Goal: Task Accomplishment & Management: Complete application form

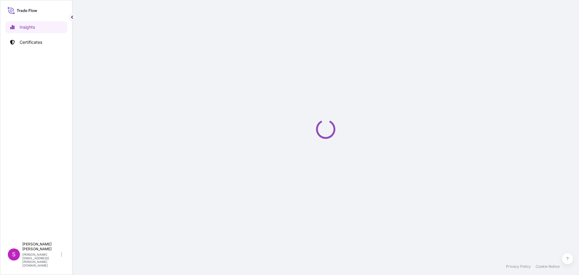
select select "2025"
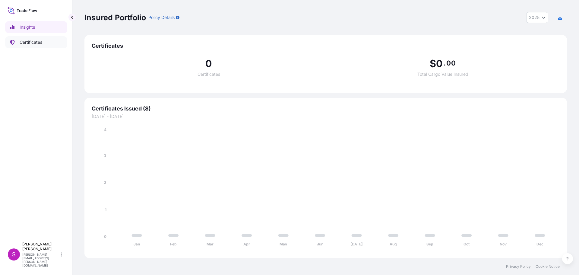
click at [28, 42] on p "Certificates" at bounding box center [31, 42] width 23 height 6
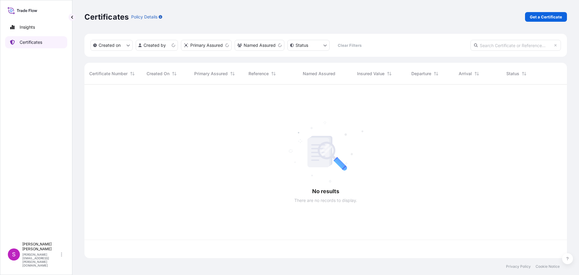
scroll to position [172, 478]
click at [544, 16] on p "Get a Certificate" at bounding box center [546, 17] width 32 height 6
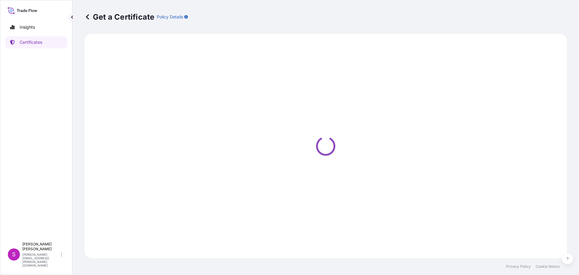
select select "Sea"
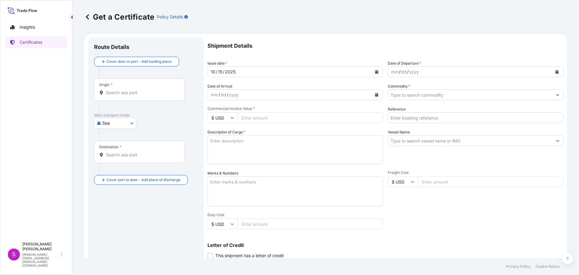
click at [426, 74] on div "mm / dd / yyyy" at bounding box center [470, 71] width 164 height 11
click at [555, 71] on icon "Calendar" at bounding box center [557, 72] width 4 height 4
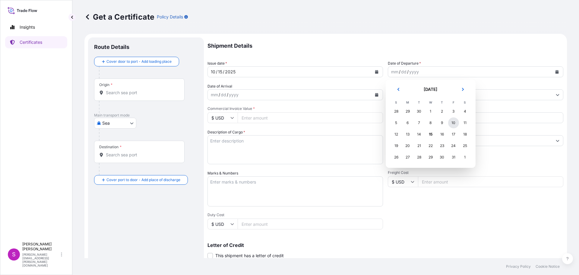
click at [453, 123] on div "10" at bounding box center [453, 122] width 11 height 11
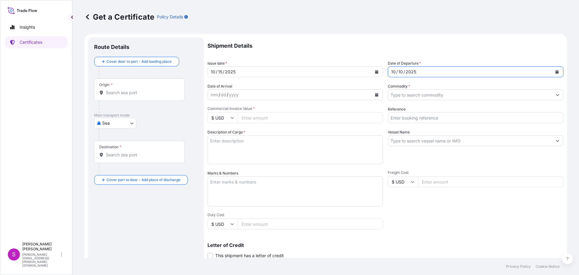
click at [257, 92] on div "mm / dd / yyyy" at bounding box center [290, 94] width 164 height 11
click at [376, 94] on icon "Calendar" at bounding box center [377, 95] width 4 height 4
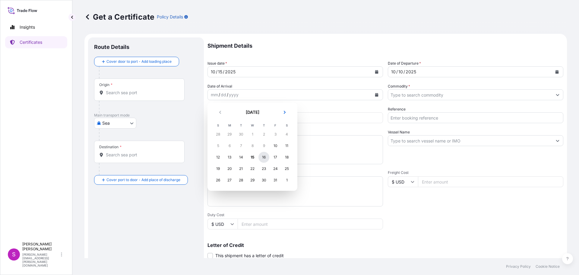
click at [264, 156] on div "16" at bounding box center [264, 157] width 11 height 11
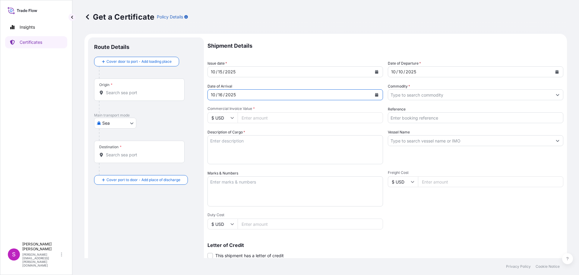
click at [411, 98] on input "Commodity *" at bounding box center [470, 94] width 164 height 11
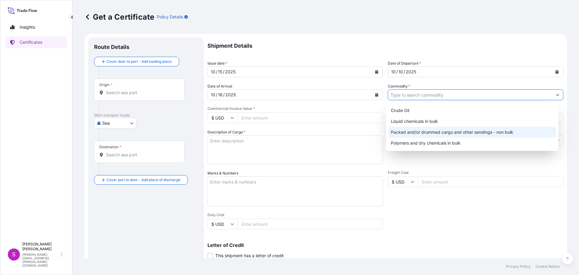
click at [438, 132] on div "Packed and/or drummed cargo and other sendings - non bulk" at bounding box center [473, 132] width 168 height 11
type input "Packed and/or drummed cargo and other sendings - non bulk"
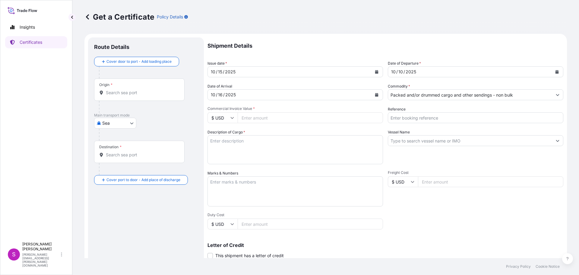
click at [234, 117] on input "$ USD" at bounding box center [223, 117] width 30 height 11
click at [221, 136] on div "€ EUR" at bounding box center [222, 134] width 25 height 11
type input "€ EUR"
click at [253, 116] on input "Commercial Invoice Value *" at bounding box center [310, 117] width 145 height 11
type input "19684.08"
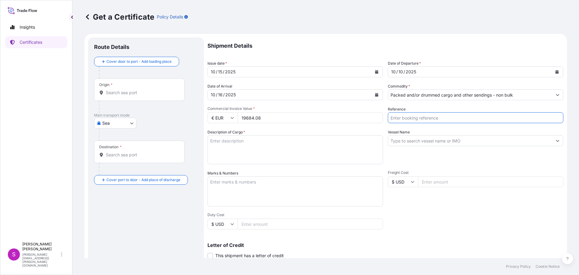
click at [414, 116] on input "Reference" at bounding box center [476, 117] width 176 height 11
type input "1625207977"
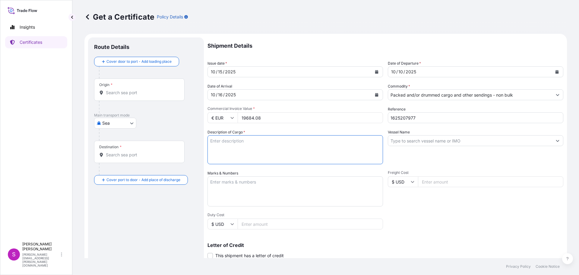
click at [252, 140] on textarea "Description of Cargo *" at bounding box center [296, 149] width 176 height 29
type textarea "POLYPROPYLENE"
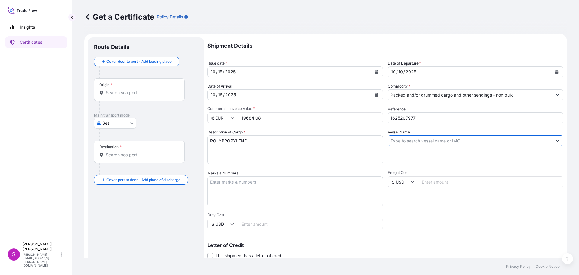
click at [437, 138] on input "Vessel Name" at bounding box center [470, 140] width 164 height 11
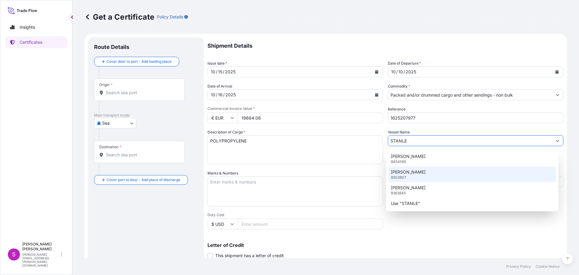
click at [415, 172] on div "[PERSON_NAME] A 9303807" at bounding box center [473, 175] width 168 height 16
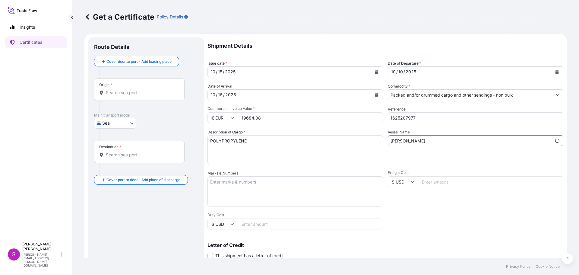
type input "[PERSON_NAME]"
click at [224, 186] on textarea "Marks & Numbers" at bounding box center [296, 191] width 176 height 30
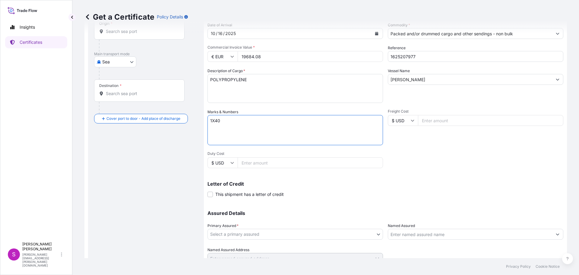
scroll to position [87, 0]
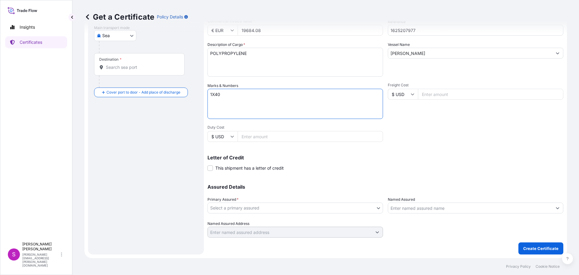
type textarea "1X40"
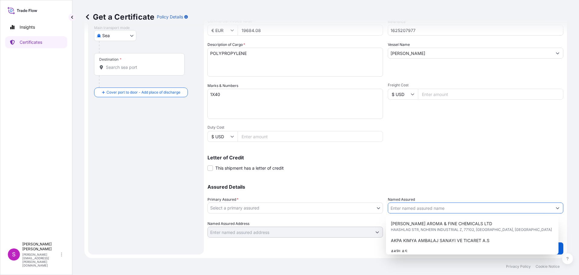
click at [410, 210] on input "Named Assured" at bounding box center [470, 207] width 164 height 11
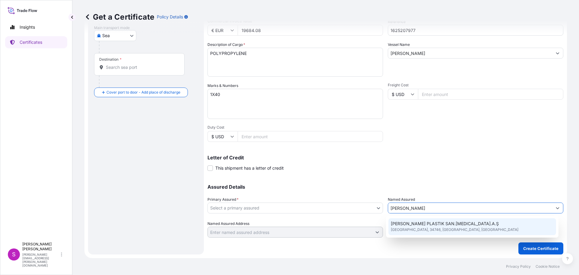
click at [451, 225] on span "[PERSON_NAME] PLASTIK SAN.[MEDICAL_DATA].A.Ş" at bounding box center [445, 224] width 108 height 6
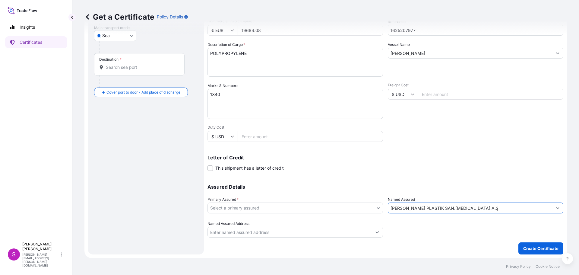
type input "[PERSON_NAME] PLASTIK SAN.[MEDICAL_DATA].A.Ş"
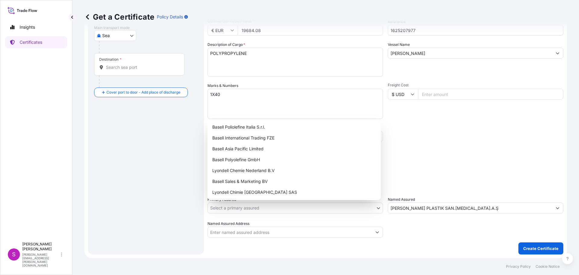
click at [271, 206] on body "2 options available. 0 options available. 1 option available. Insights Certific…" at bounding box center [289, 137] width 579 height 275
click at [252, 140] on div "Basell International Trading FZE" at bounding box center [294, 137] width 169 height 11
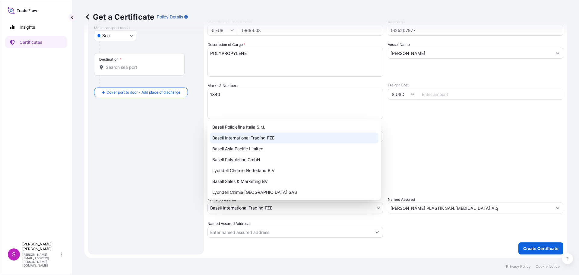
click at [260, 209] on body "1 option available. Insights Certificates S [PERSON_NAME] [PERSON_NAME][EMAIL_A…" at bounding box center [289, 137] width 579 height 275
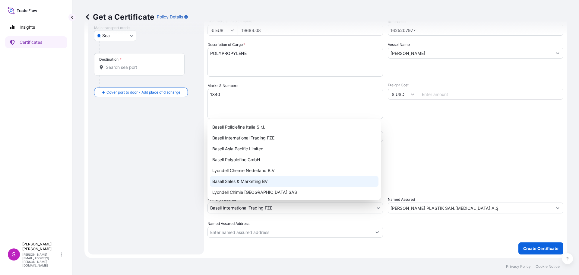
click at [240, 182] on div "Basell Sales & Marketing BV" at bounding box center [294, 181] width 169 height 11
select select "32164"
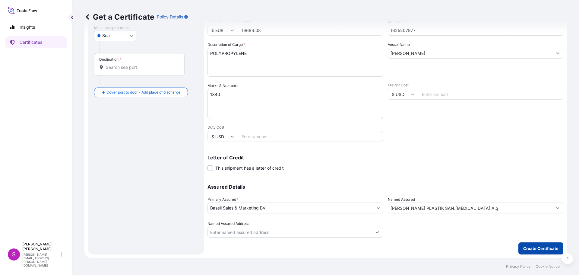
click at [541, 247] on p "Create Certificate" at bounding box center [540, 248] width 35 height 6
click at [541, 249] on p "Create Certificate" at bounding box center [540, 248] width 35 height 6
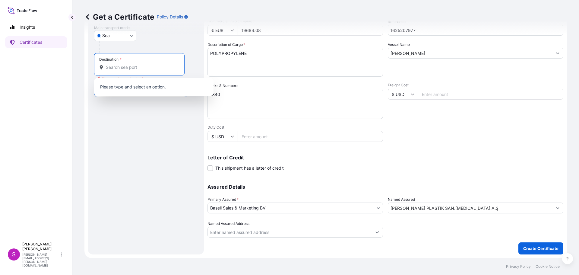
click at [122, 68] on input "Destination * Please select a destination" at bounding box center [141, 67] width 71 height 6
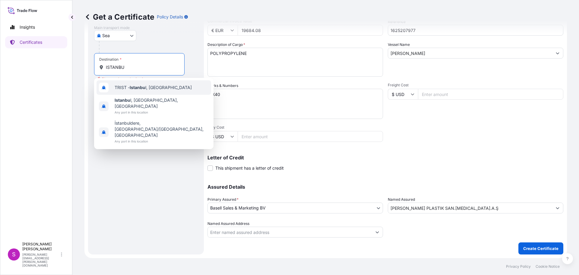
click at [130, 86] on div "TRIST - Istanbu l, [GEOGRAPHIC_DATA]" at bounding box center [154, 87] width 115 height 14
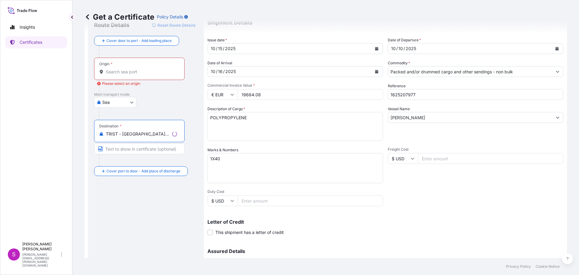
scroll to position [0, 0]
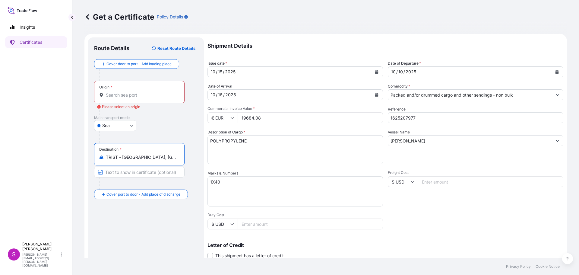
type input "TRIST - [GEOGRAPHIC_DATA], [GEOGRAPHIC_DATA]"
click at [129, 95] on input "Origin * Please select an origin" at bounding box center [141, 95] width 71 height 6
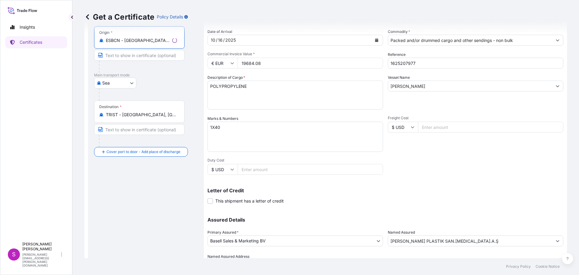
scroll to position [87, 0]
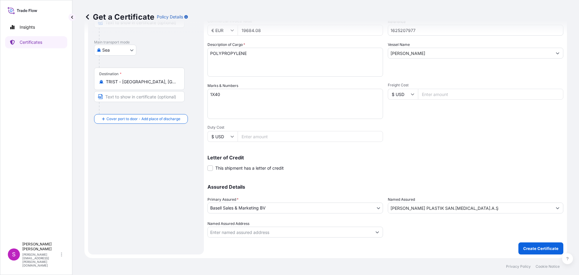
type input "ESBCN - [GEOGRAPHIC_DATA], [GEOGRAPHIC_DATA]"
click at [553, 249] on p "Create Certificate" at bounding box center [540, 248] width 35 height 6
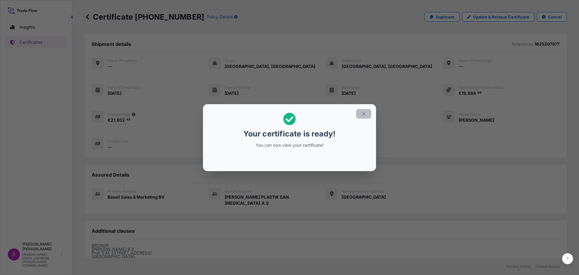
click at [366, 113] on icon "button" at bounding box center [363, 113] width 5 height 5
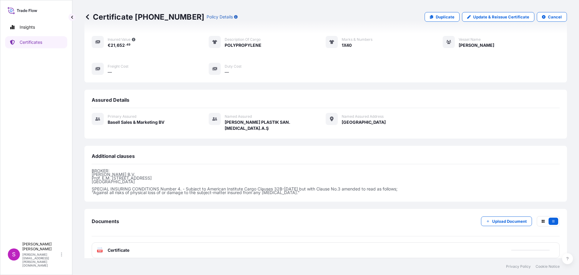
scroll to position [76, 0]
click at [98, 246] on icon at bounding box center [99, 249] width 5 height 6
click at [99, 246] on icon at bounding box center [99, 249] width 5 height 6
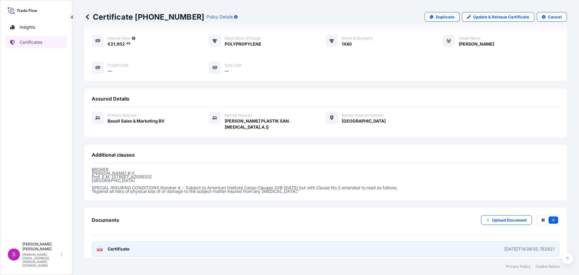
click at [98, 246] on icon at bounding box center [99, 249] width 5 height 6
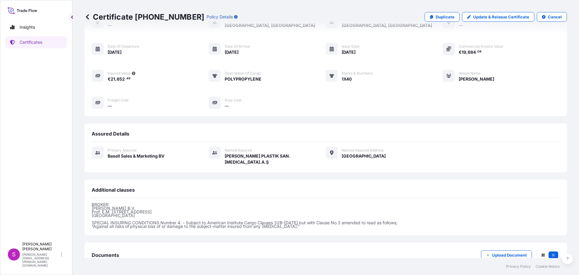
scroll to position [0, 0]
